Goal: Task Accomplishment & Management: Use online tool/utility

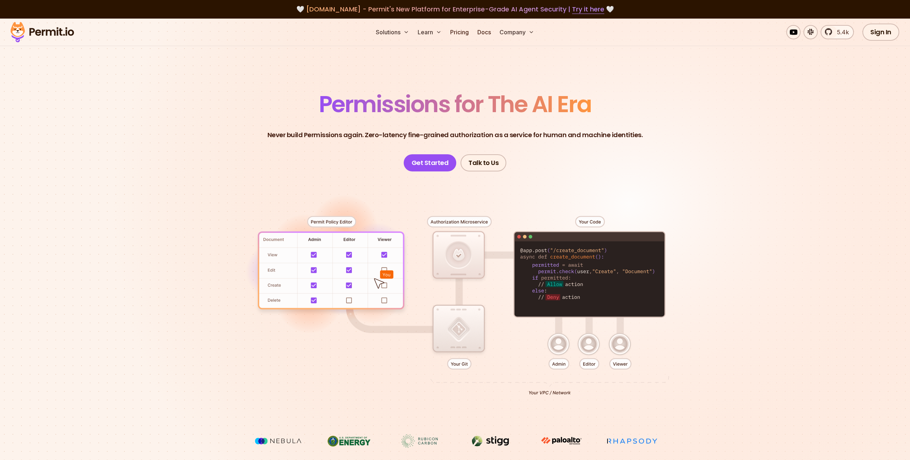
drag, startPoint x: 166, startPoint y: 83, endPoint x: 160, endPoint y: 84, distance: 6.2
click at [160, 84] on section "Permissions for The AI Era Never build Permissions again. Zero-latency fine-gra…" at bounding box center [455, 255] width 910 height 472
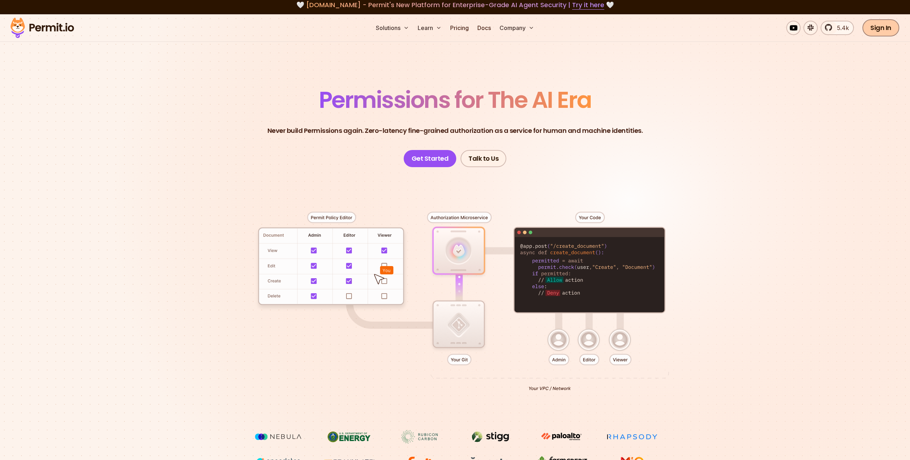
click at [886, 26] on link "Sign In" at bounding box center [880, 27] width 37 height 17
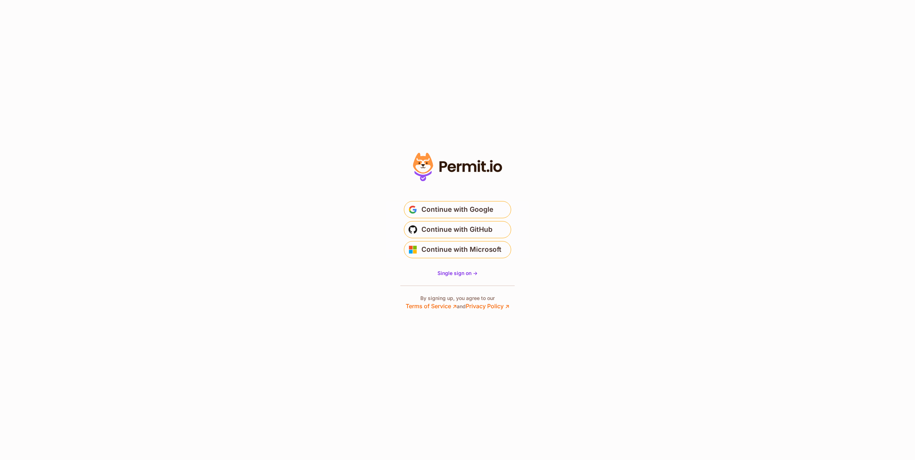
click at [608, 170] on section "* Or" at bounding box center [457, 230] width 915 height 460
click at [485, 215] on span "Continue with Google" at bounding box center [457, 209] width 72 height 11
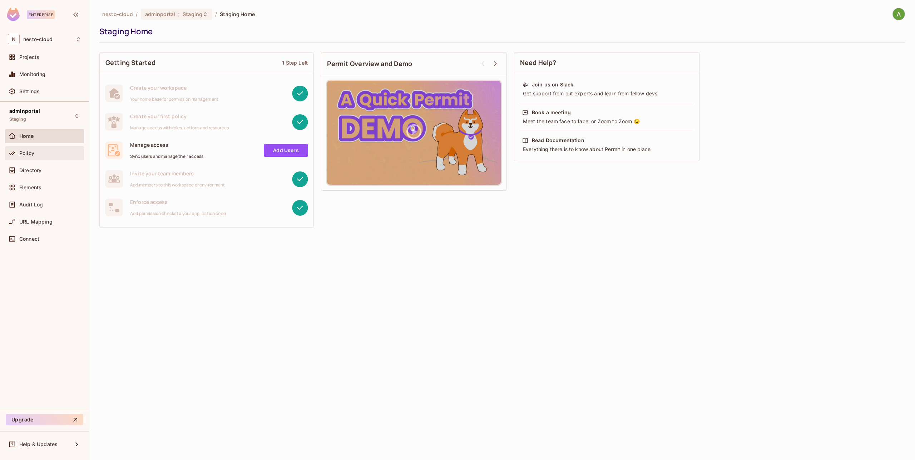
click at [27, 154] on span "Policy" at bounding box center [26, 153] width 15 height 6
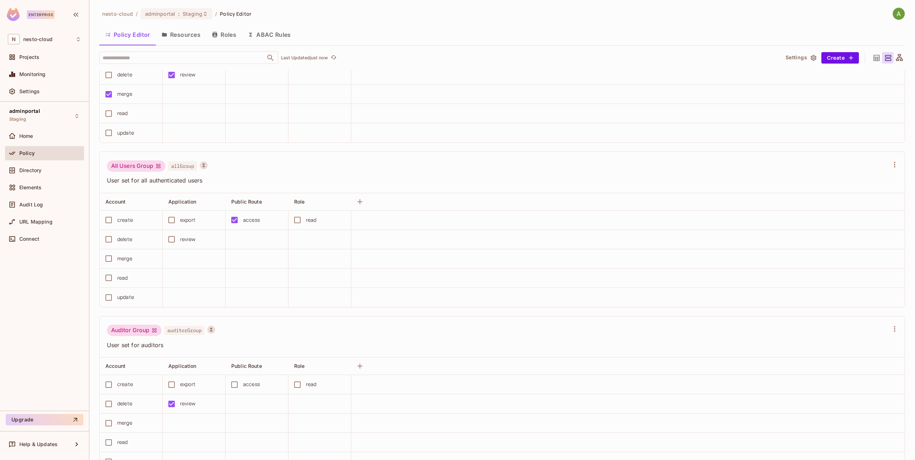
scroll to position [277, 0]
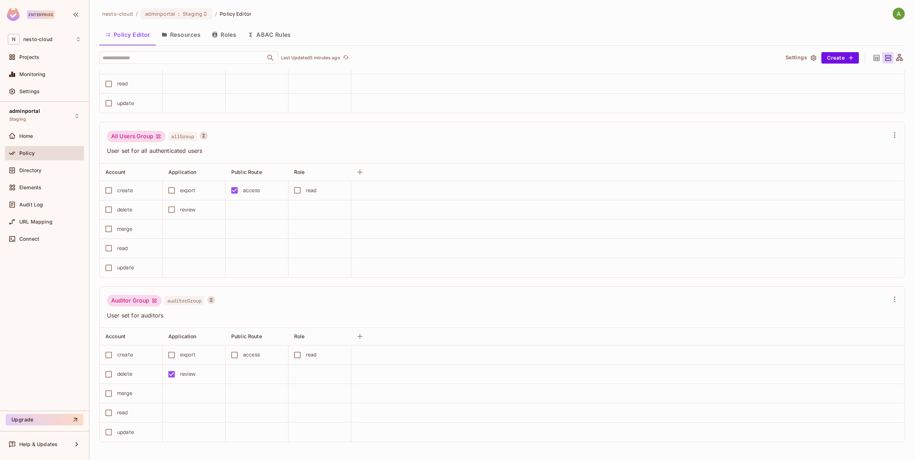
click at [392, 24] on div "nesto-cloud / adminportal : Staging / Policy Editor Policy Editor Resources Rol…" at bounding box center [502, 234] width 806 height 453
